Goal: Find specific page/section: Find specific page/section

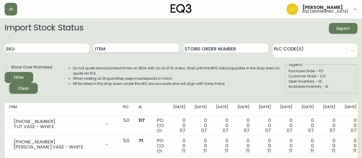
click at [147, 49] on input "Item" at bounding box center [136, 47] width 85 height 9
click at [5, 72] on button "Filter" at bounding box center [19, 77] width 29 height 11
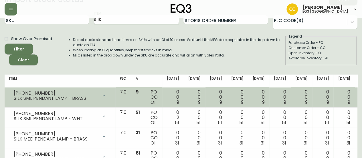
scroll to position [28, 0]
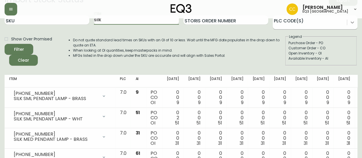
click at [353, 23] on icon at bounding box center [352, 22] width 6 height 6
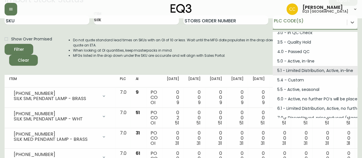
scroll to position [77, 0]
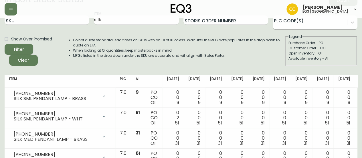
drag, startPoint x: 331, startPoint y: 72, endPoint x: 342, endPoint y: 25, distance: 47.6
click at [342, 25] on div at bounding box center [310, 21] width 74 height 9
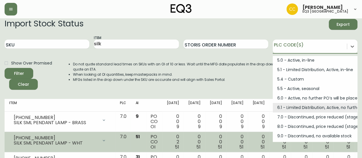
scroll to position [4, 0]
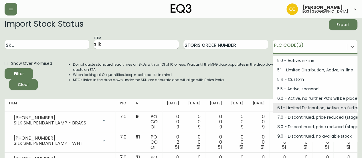
click at [115, 48] on input "silk" at bounding box center [136, 44] width 85 height 9
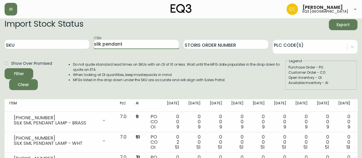
click at [5, 68] on button "Filter" at bounding box center [19, 73] width 29 height 11
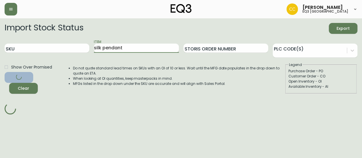
scroll to position [0, 0]
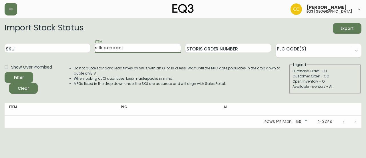
click at [155, 47] on input "silk pendant" at bounding box center [138, 47] width 86 height 9
type input "silk"
click at [5, 72] on button "Filter" at bounding box center [19, 77] width 29 height 11
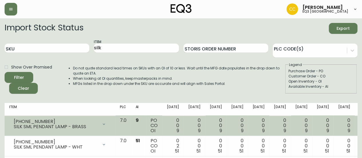
click at [93, 118] on div "[PHONE_NUMBER] SILK SML PENDANT LAMP - BRASS" at bounding box center [60, 124] width 102 height 13
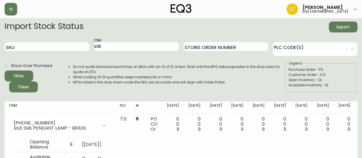
scroll to position [2, 0]
